Goal: Task Accomplishment & Management: Manage account settings

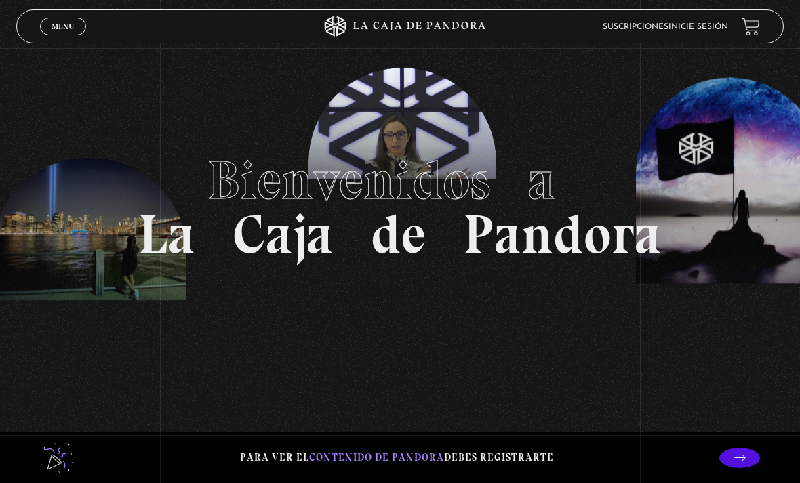
scroll to position [37, 0]
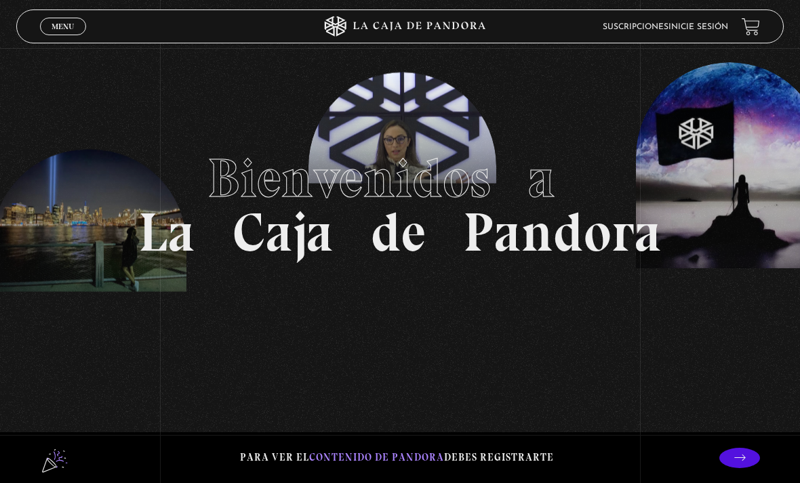
click at [62, 26] on span "Menu" at bounding box center [63, 26] width 22 height 8
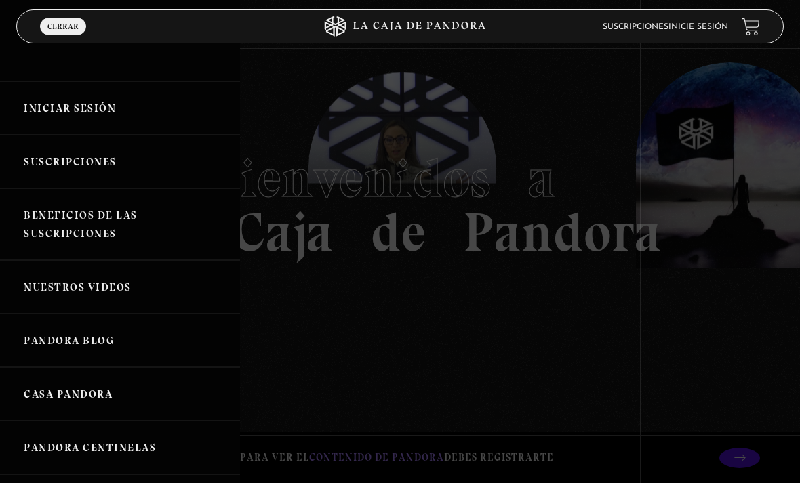
click at [45, 116] on link "Iniciar Sesión" at bounding box center [120, 108] width 240 height 54
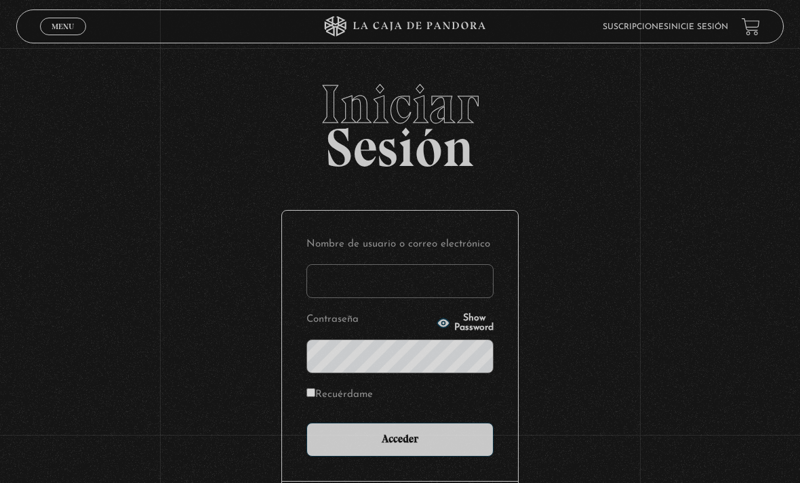
type input "[EMAIL_ADDRESS][DOMAIN_NAME]"
click at [400, 447] on input "Acceder" at bounding box center [399, 440] width 187 height 34
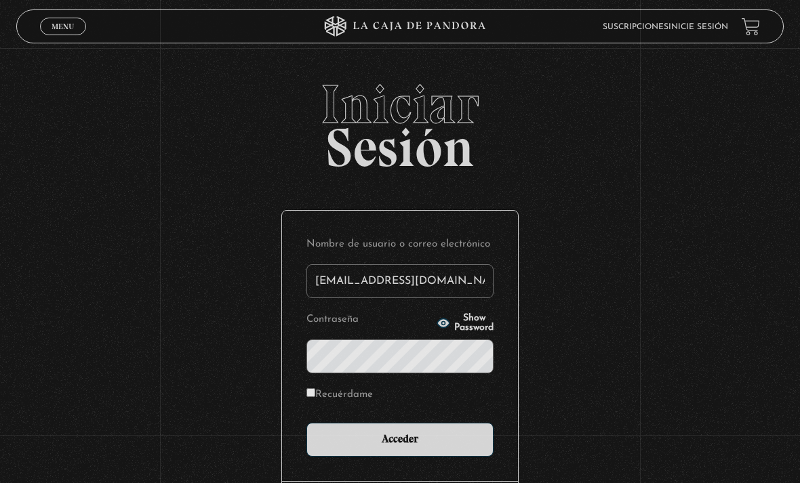
click at [361, 448] on input "Acceder" at bounding box center [399, 440] width 187 height 34
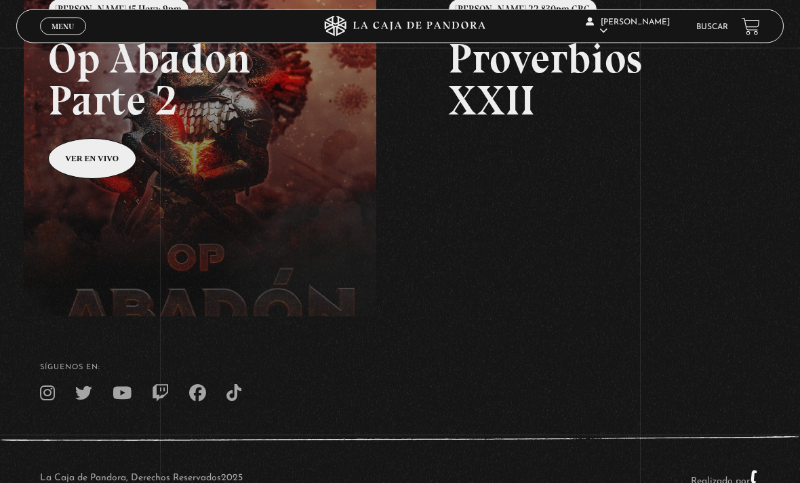
scroll to position [259, 0]
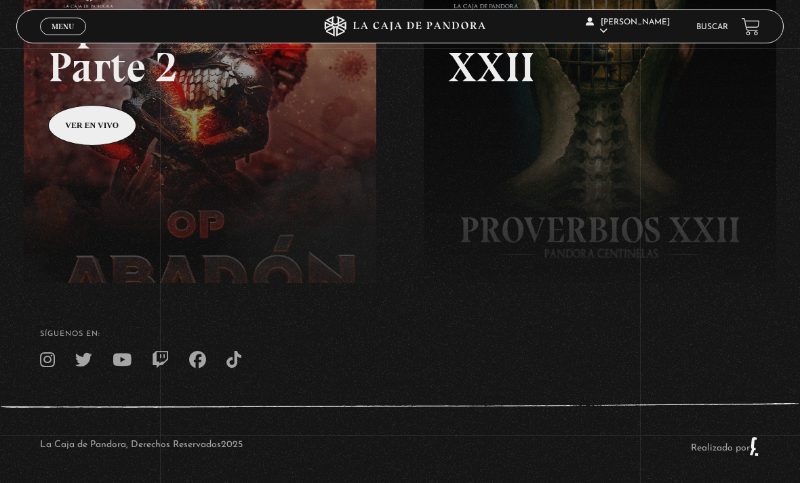
click at [60, 33] on link "Menu Cerrar" at bounding box center [63, 27] width 46 height 18
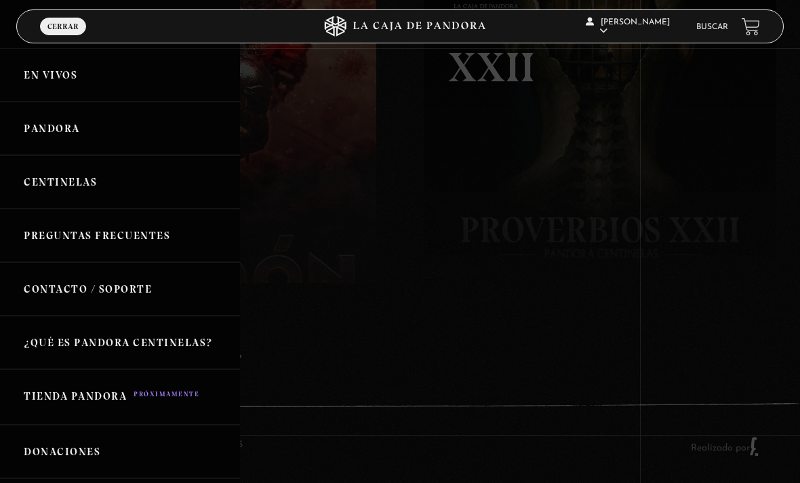
click at [45, 134] on link "Pandora" at bounding box center [120, 129] width 240 height 54
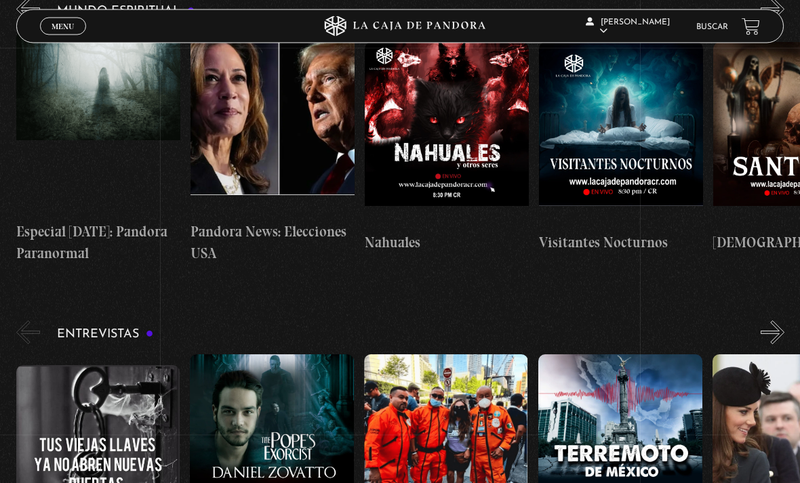
scroll to position [4327, 0]
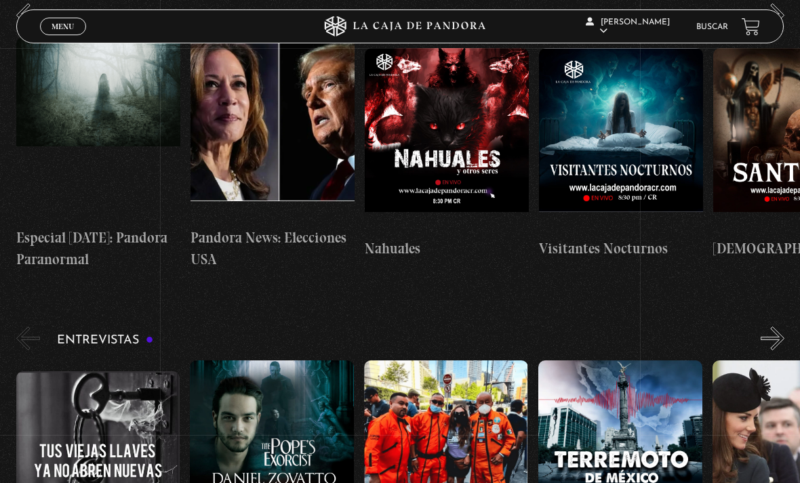
click at [62, 28] on span "Menu" at bounding box center [63, 26] width 22 height 8
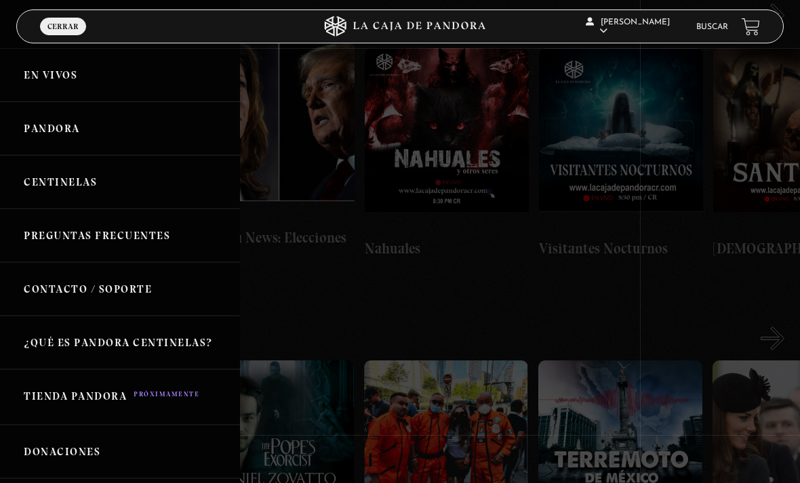
click at [53, 184] on link "Centinelas" at bounding box center [120, 182] width 240 height 54
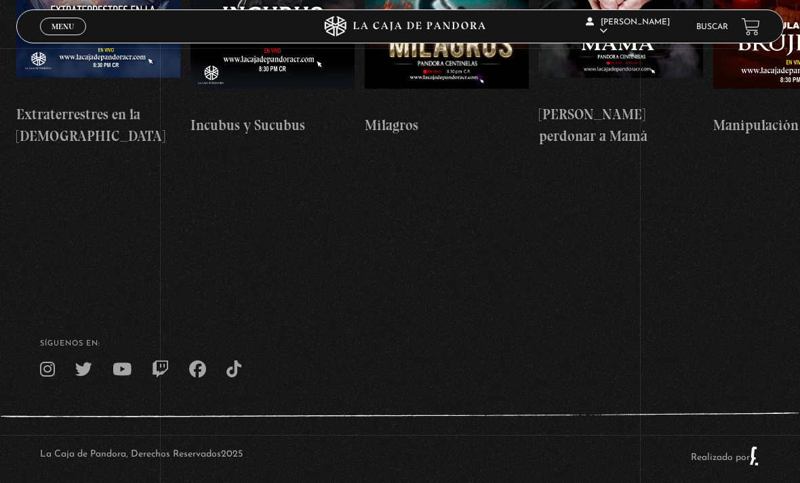
scroll to position [0, 5223]
